Goal: Task Accomplishment & Management: Manage account settings

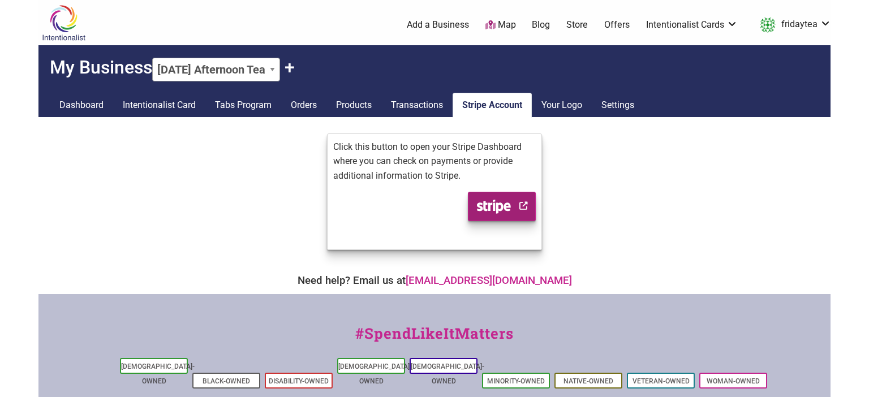
click at [507, 214] on link "Stripe logo" at bounding box center [502, 206] width 68 height 29
click at [300, 105] on link "Orders" at bounding box center [303, 105] width 45 height 25
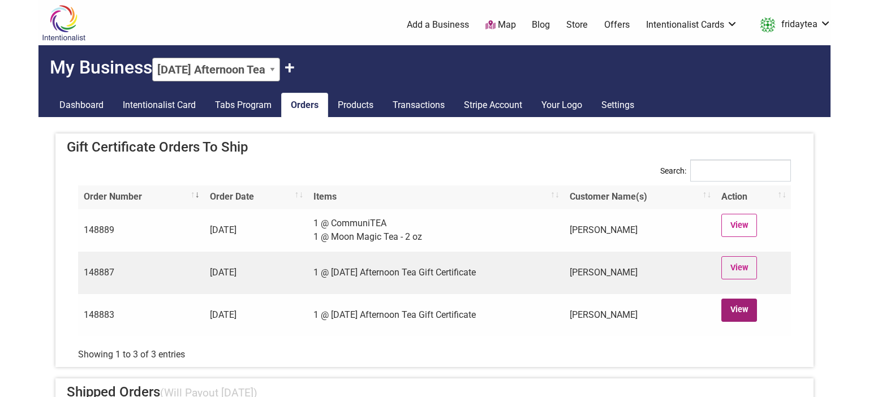
click at [739, 315] on link "View" at bounding box center [739, 310] width 36 height 23
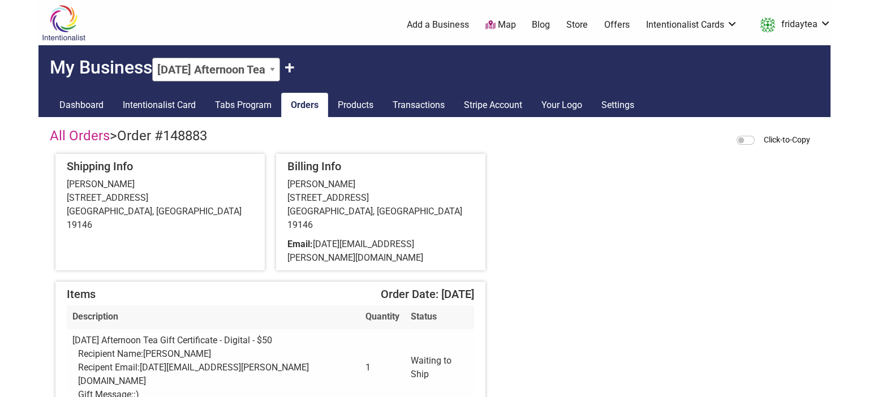
drag, startPoint x: 413, startPoint y: 233, endPoint x: 316, endPoint y: 237, distance: 97.4
click at [316, 238] on div "Email: jul.holloman@gmail.com" at bounding box center [380, 251] width 187 height 27
copy div "jul.holloman@gmail.com"
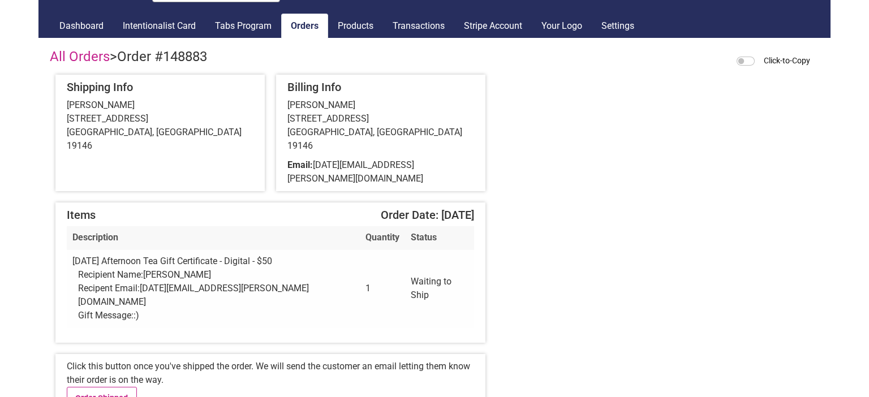
scroll to position [119, 0]
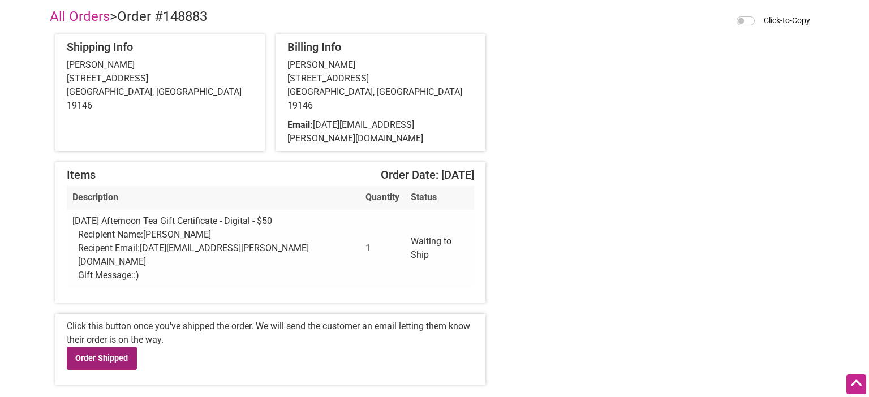
click at [101, 347] on link "Order Shipped" at bounding box center [102, 358] width 70 height 23
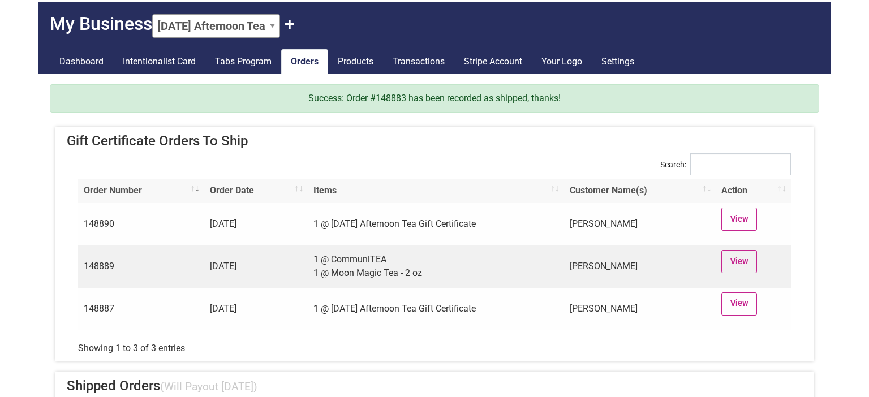
scroll to position [59, 0]
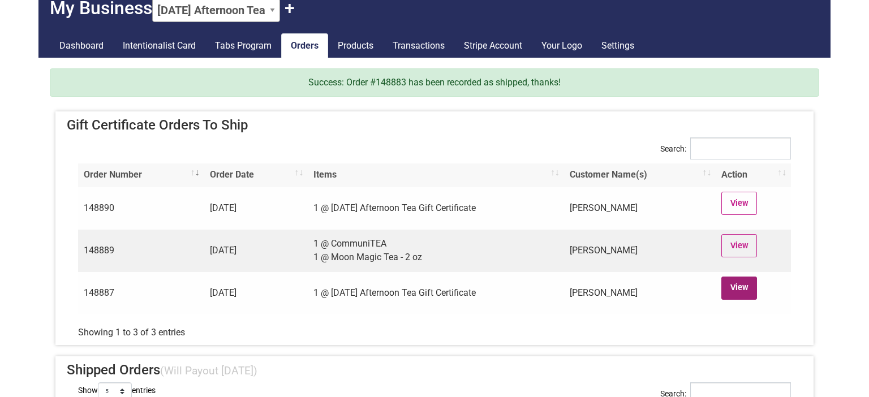
click at [746, 293] on link "View" at bounding box center [739, 288] width 36 height 23
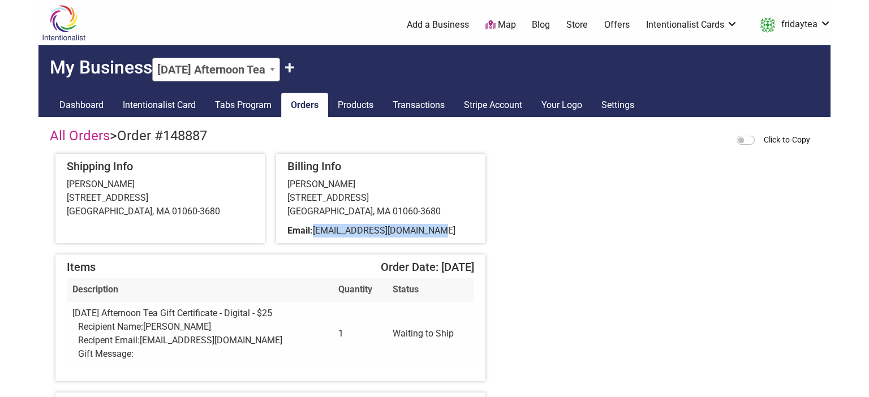
drag, startPoint x: 449, startPoint y: 234, endPoint x: 316, endPoint y: 227, distance: 133.1
click at [316, 227] on div "Email: [EMAIL_ADDRESS][DOMAIN_NAME]" at bounding box center [380, 231] width 187 height 14
copy span "[EMAIL_ADDRESS][DOMAIN_NAME]"
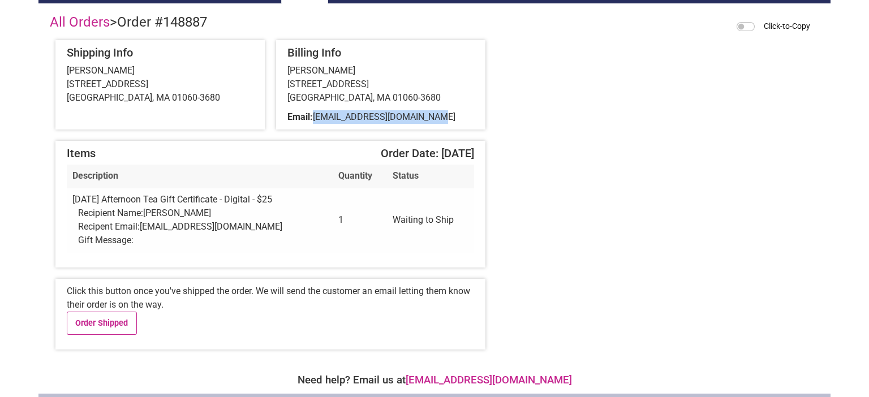
scroll to position [119, 0]
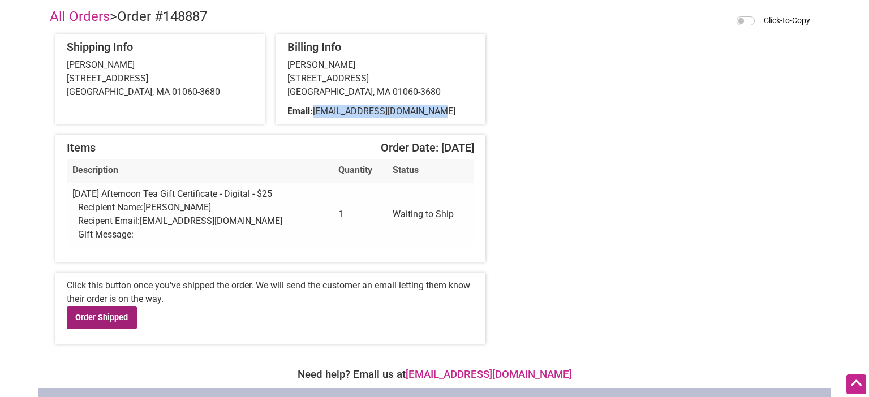
click at [121, 313] on link "Order Shipped" at bounding box center [102, 317] width 70 height 23
